Goal: Complete application form

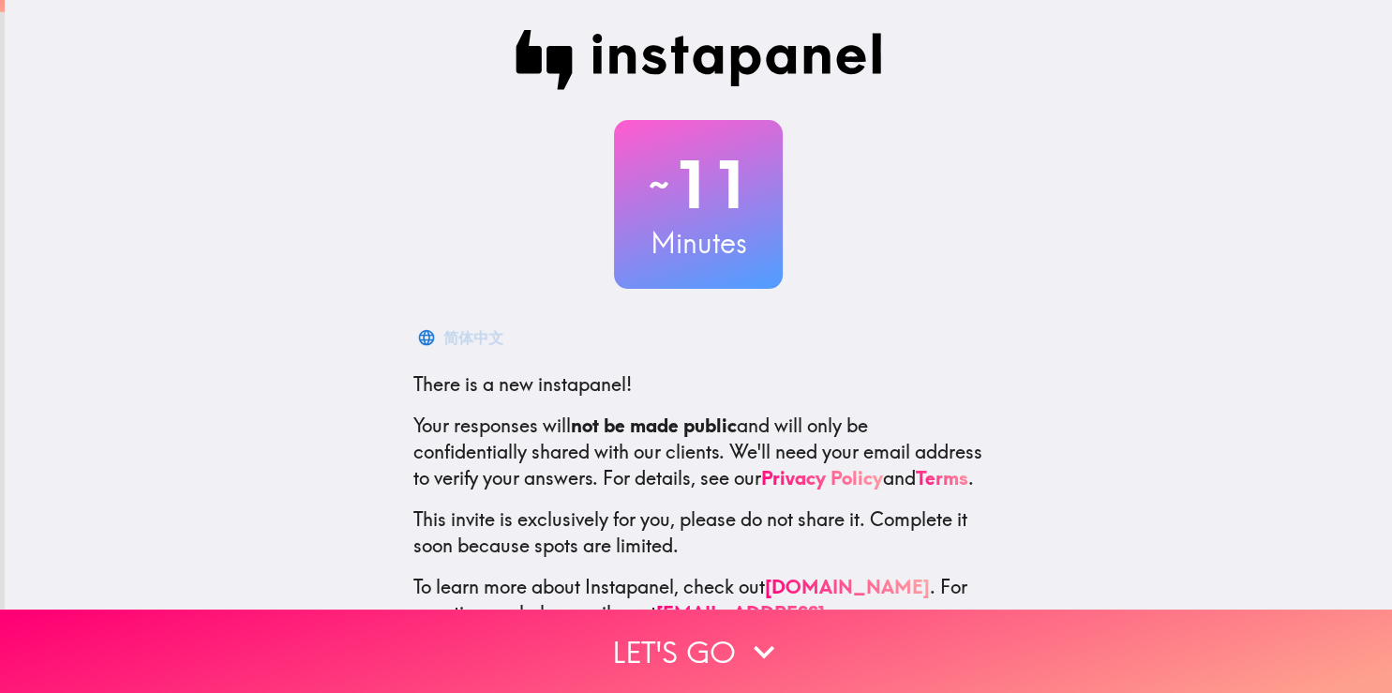
drag, startPoint x: 1363, startPoint y: 291, endPoint x: 1389, endPoint y: 413, distance: 125.6
click at [1389, 413] on main "~ 11 Minutes 简体中文 There is a new instapanel! Your responses will not be made pu…" at bounding box center [696, 346] width 1392 height 693
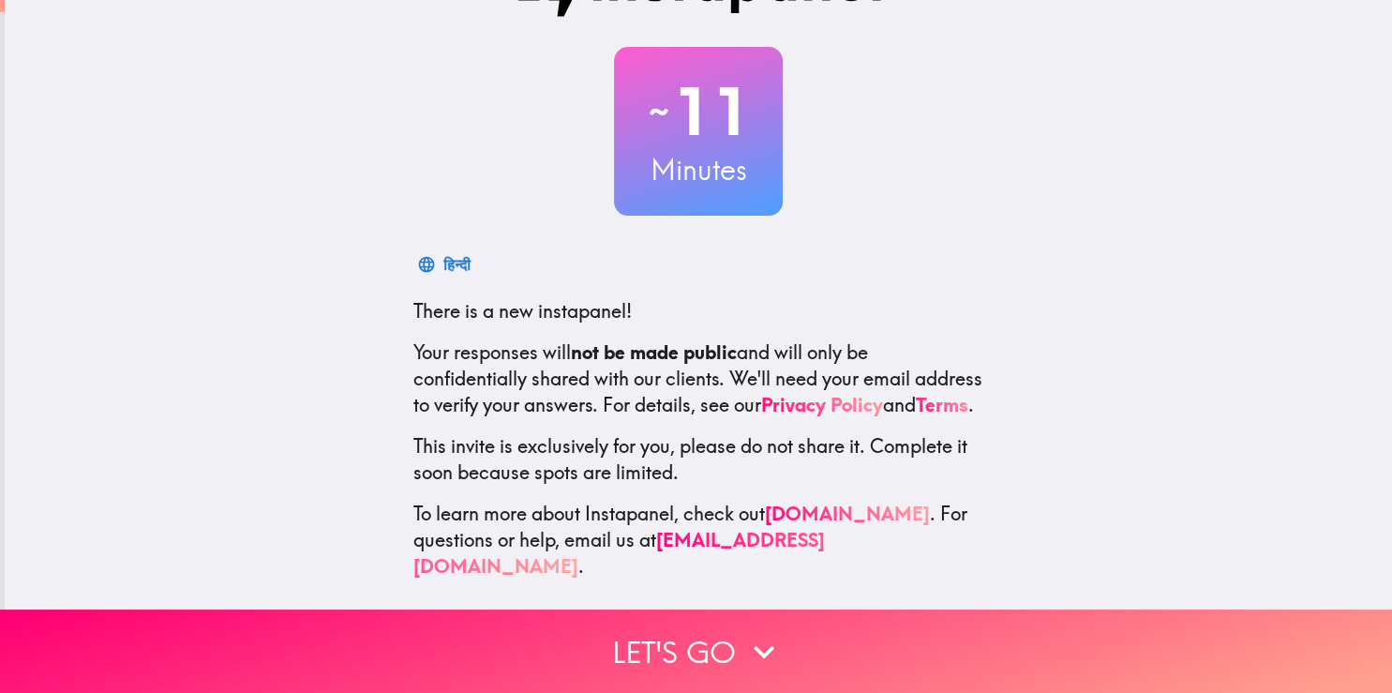
scroll to position [88, 0]
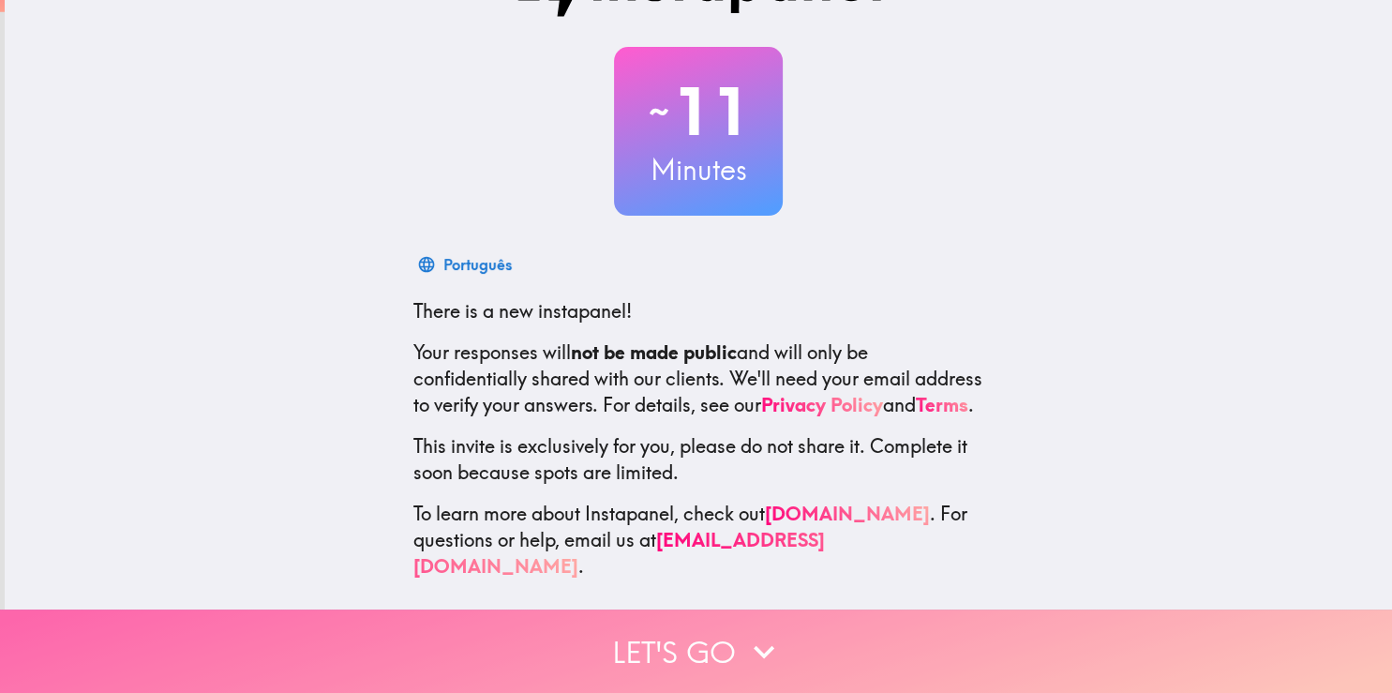
click at [670, 638] on button "Let's go" at bounding box center [696, 650] width 1392 height 83
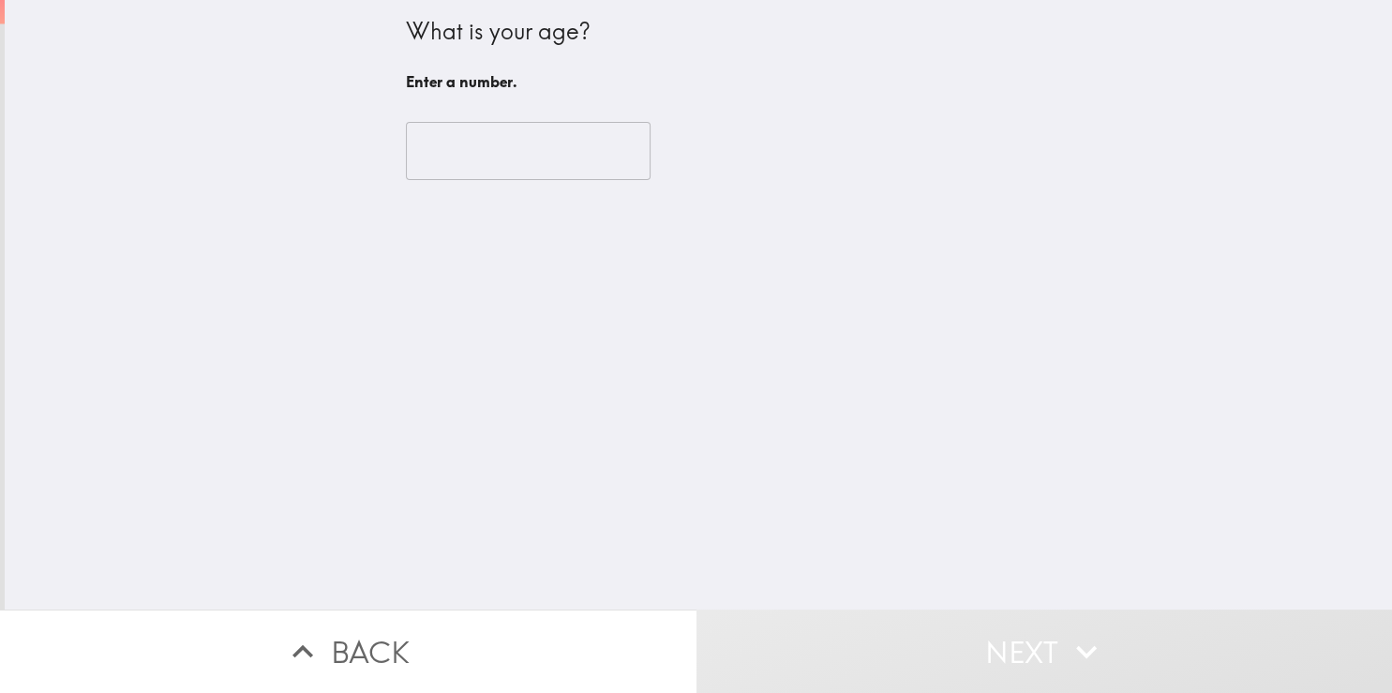
click at [499, 150] on input "number" at bounding box center [528, 151] width 245 height 58
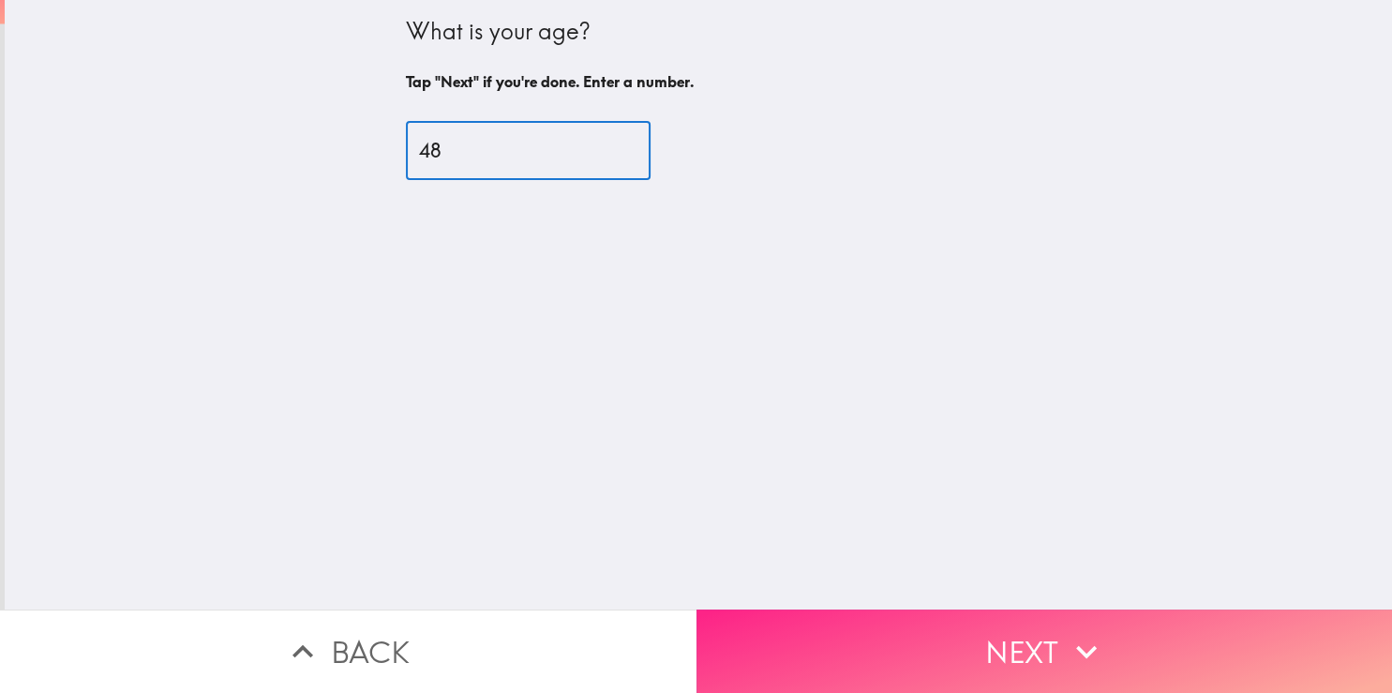
type input "48"
click at [1052, 622] on button "Next" at bounding box center [1044, 650] width 696 height 83
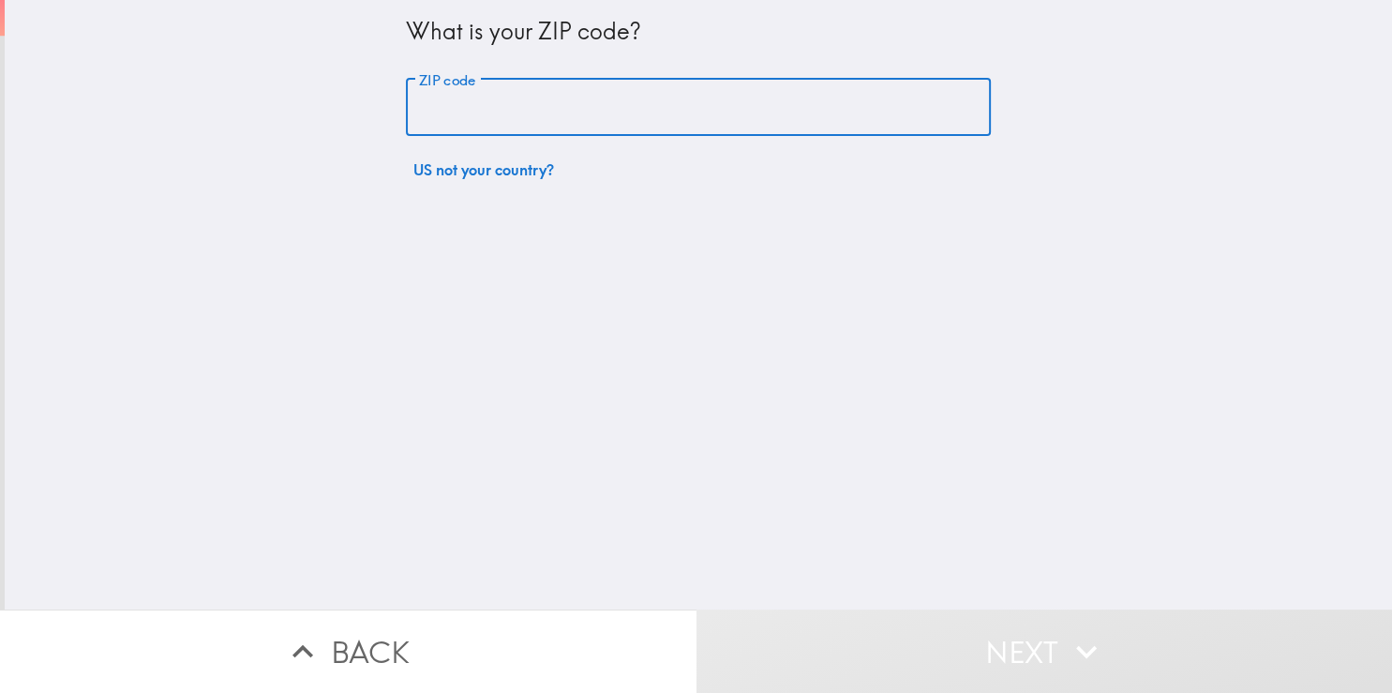
click at [615, 98] on input "ZIP code" at bounding box center [698, 108] width 585 height 58
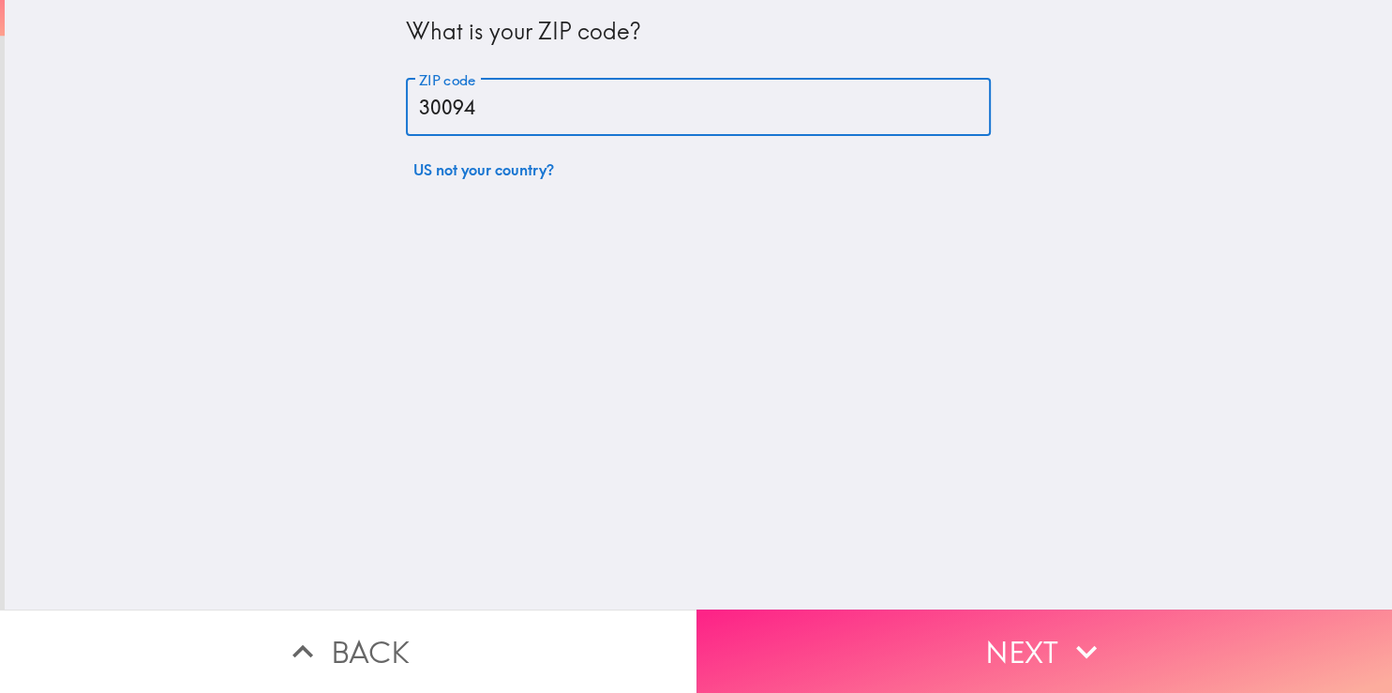
type input "30094"
click at [970, 628] on button "Next" at bounding box center [1044, 650] width 696 height 83
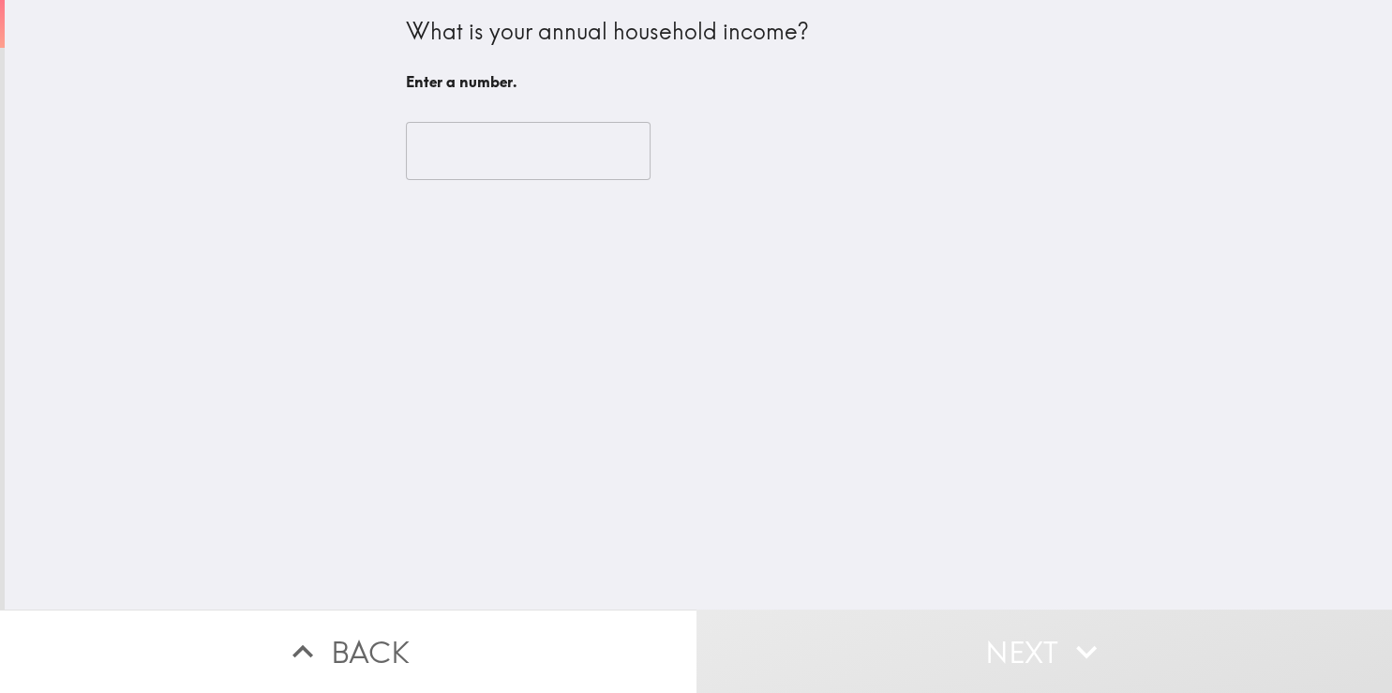
click at [478, 168] on input "number" at bounding box center [528, 151] width 245 height 58
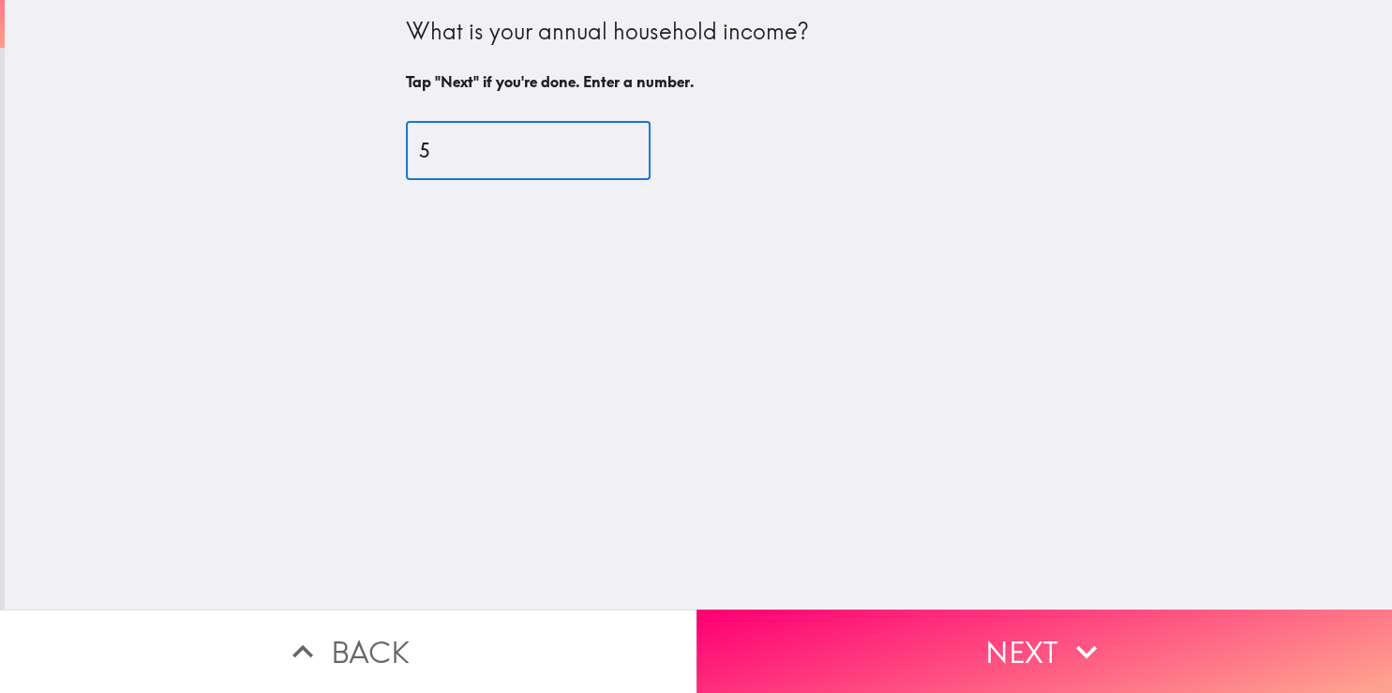
type input "55"
